Goal: Task Accomplishment & Management: Manage account settings

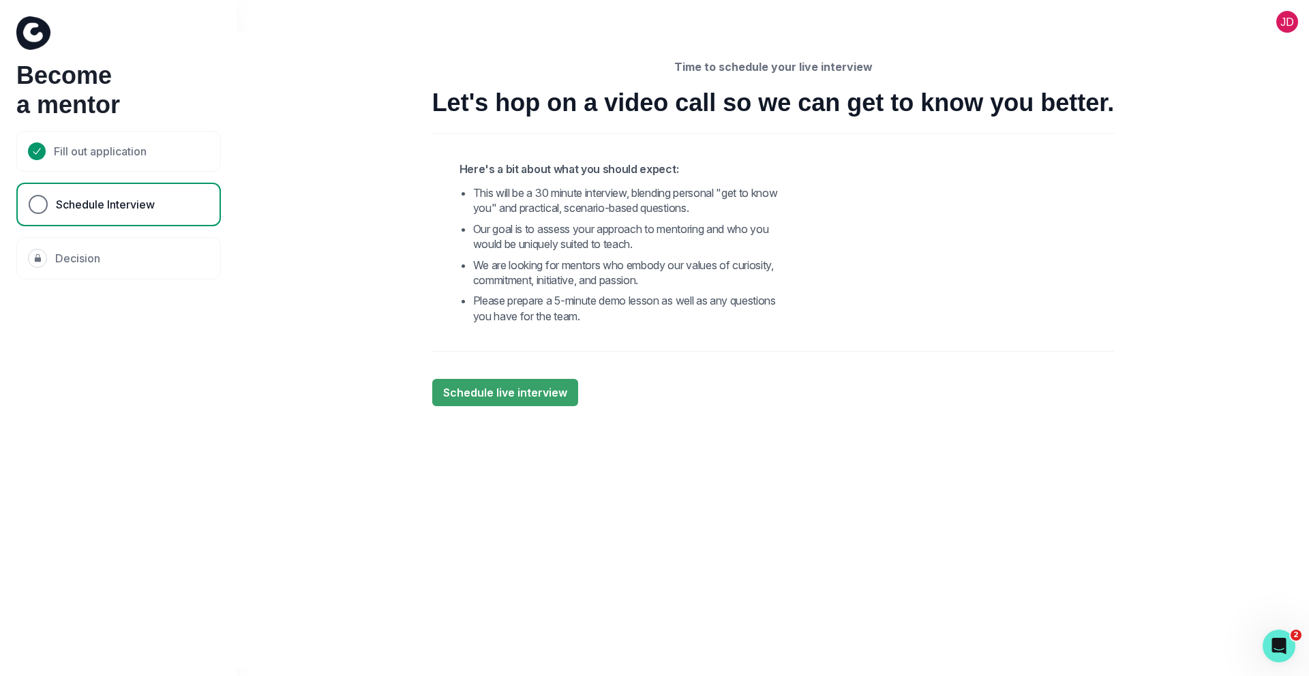
click at [1290, 15] on button at bounding box center [1287, 22] width 44 height 22
click at [1213, 58] on button "Log out" at bounding box center [1232, 56] width 151 height 25
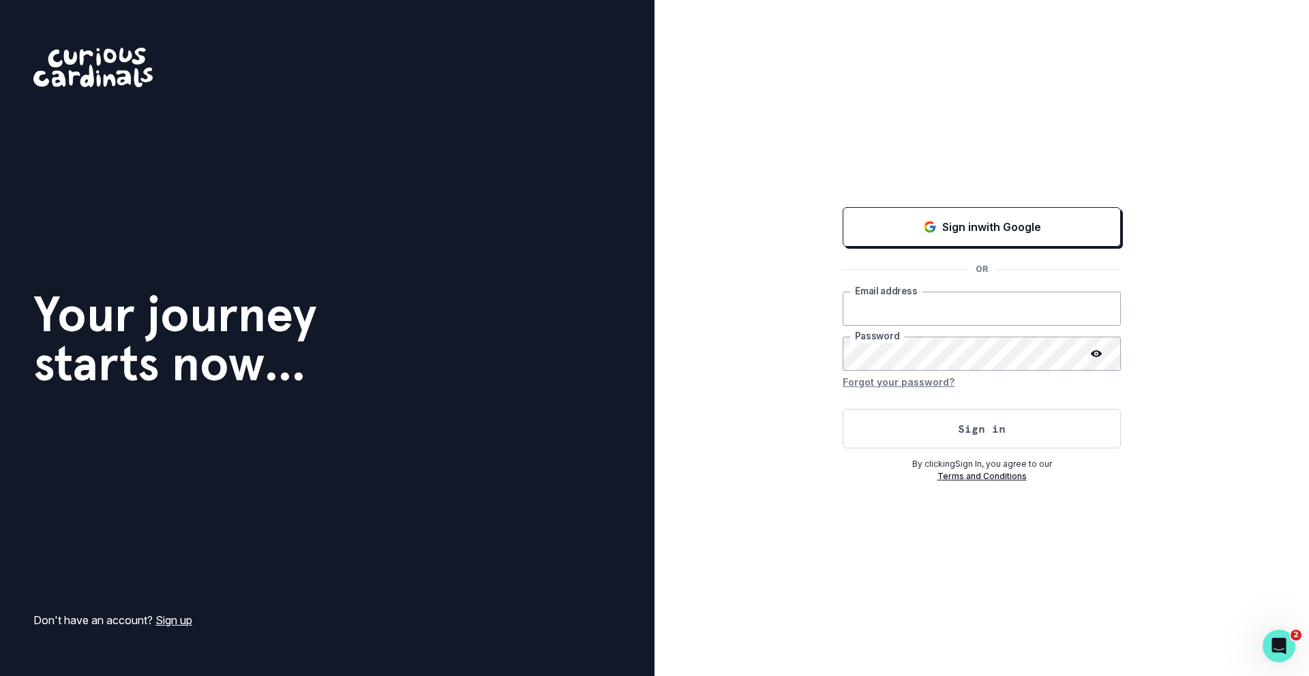
type input "[EMAIL_ADDRESS][DOMAIN_NAME]"
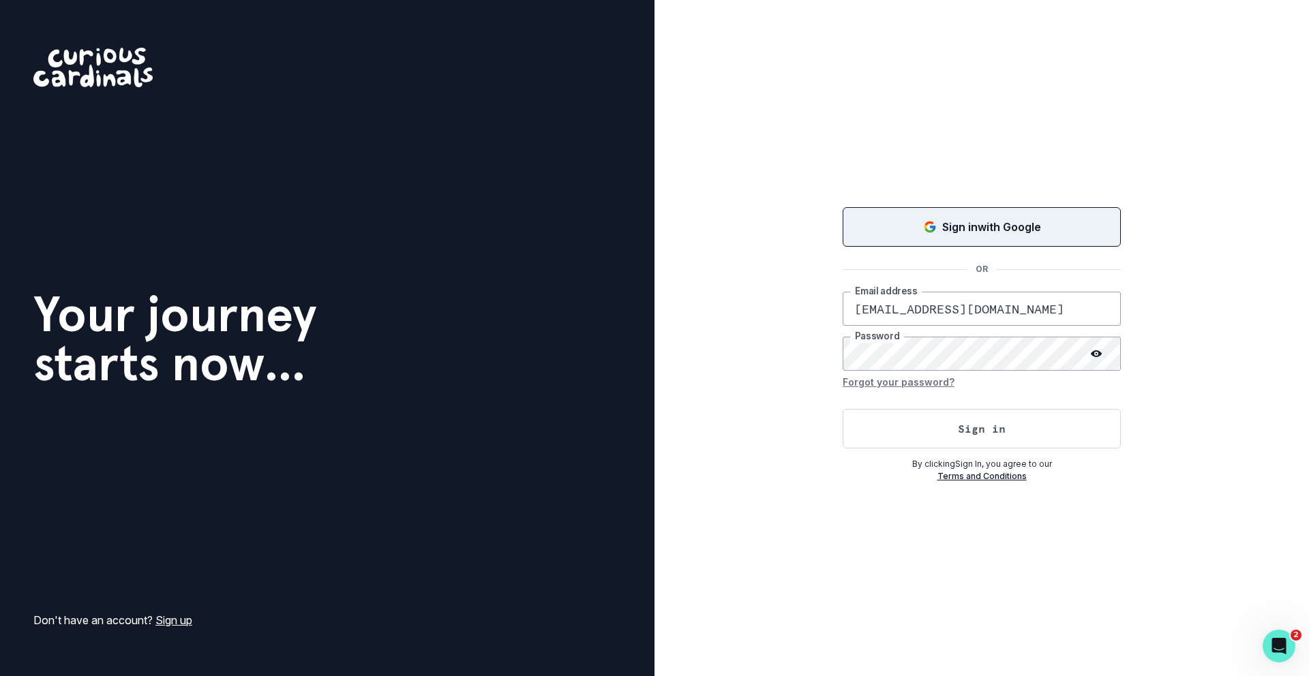
click at [939, 217] on button "Sign in with Google" at bounding box center [982, 227] width 278 height 40
